Goal: Information Seeking & Learning: Learn about a topic

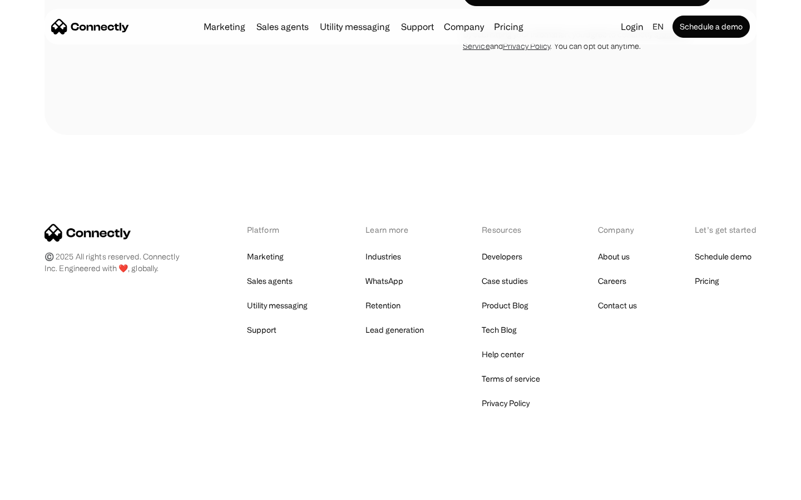
scroll to position [3395, 0]
